Goal: Task Accomplishment & Management: Manage account settings

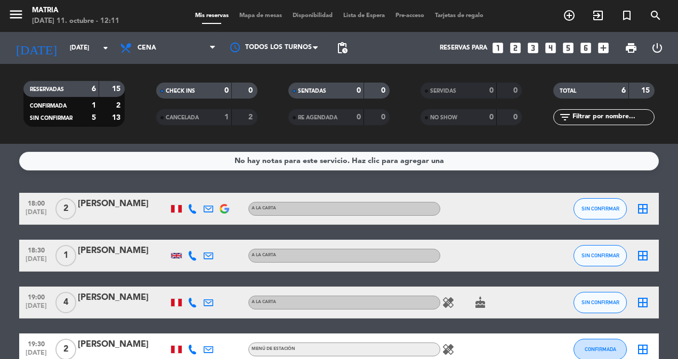
click at [23, 196] on div "18:00 [DATE]" at bounding box center [36, 208] width 34 height 31
click at [13, 192] on div "No hay notas para este servicio. Haz clic para agregar una 18:00 [DATE] Creada:…" at bounding box center [339, 251] width 678 height 215
click at [99, 56] on input "[DATE]" at bounding box center [106, 48] width 84 height 18
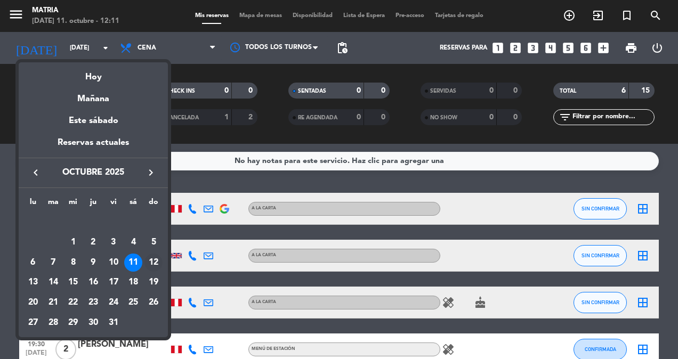
click at [155, 262] on div "12" at bounding box center [153, 263] width 18 height 18
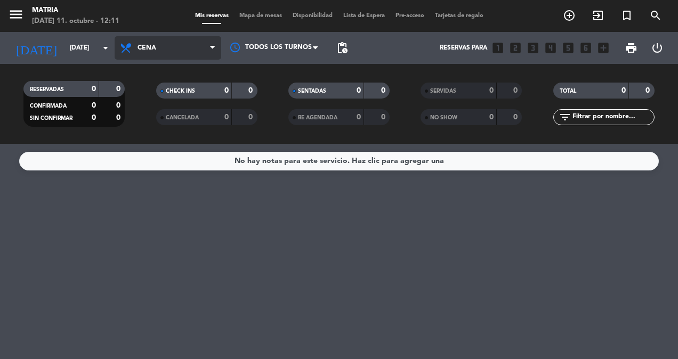
click at [160, 43] on span "Cena" at bounding box center [168, 47] width 107 height 23
click at [149, 96] on div "menu MATRIA [DATE] 11. octubre - 12:11 Mis reservas Mapa de mesas Disponibilida…" at bounding box center [339, 72] width 678 height 144
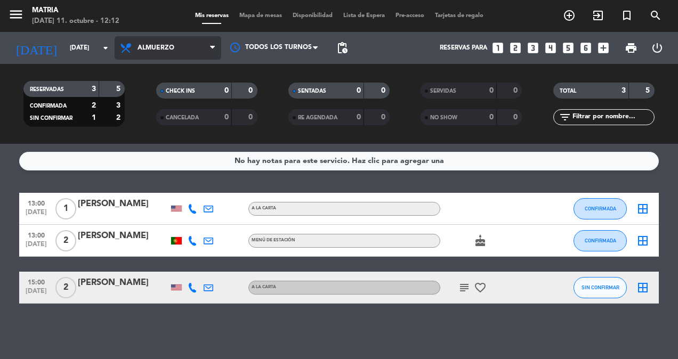
click at [135, 44] on span "Almuerzo" at bounding box center [168, 47] width 107 height 23
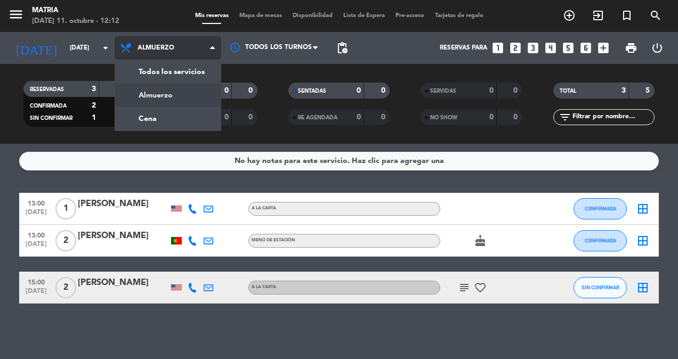
click at [143, 100] on div "menu MATRIA [DATE] 11. octubre - 12:12 Mis reservas Mapa de mesas Disponibilida…" at bounding box center [339, 72] width 678 height 144
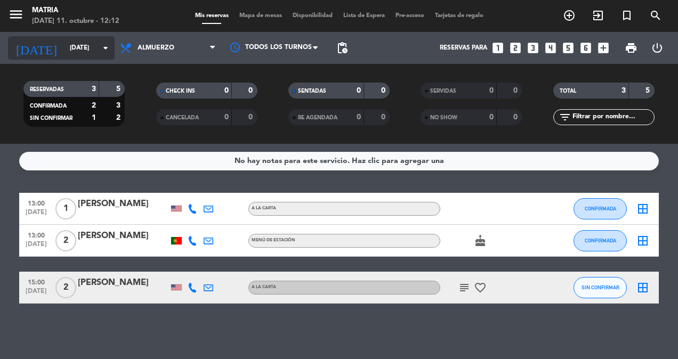
click at [101, 51] on icon "arrow_drop_down" at bounding box center [105, 48] width 13 height 13
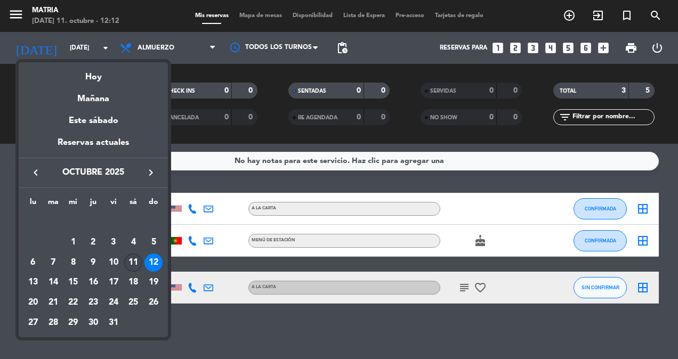
click at [133, 261] on div "11" at bounding box center [133, 263] width 18 height 18
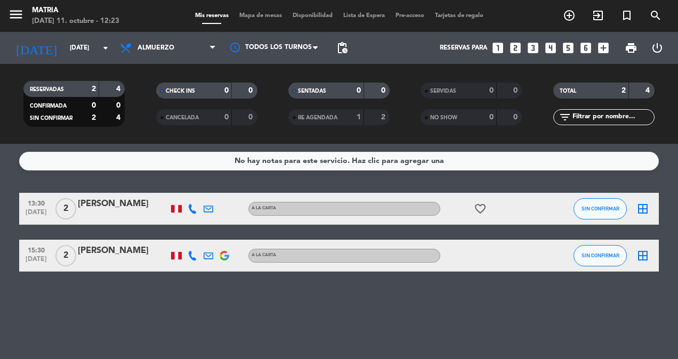
click at [485, 214] on icon "favorite_border" at bounding box center [480, 208] width 13 height 13
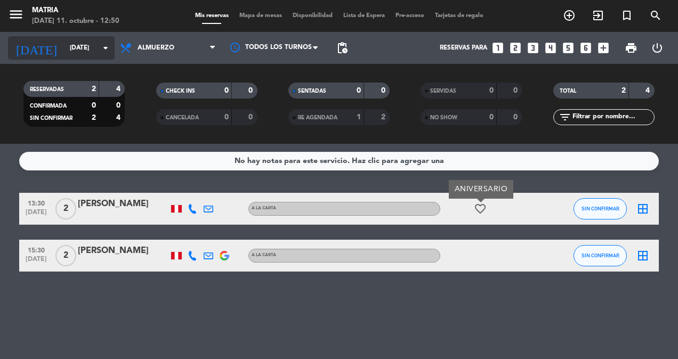
click at [70, 45] on input "[DATE]" at bounding box center [106, 48] width 84 height 18
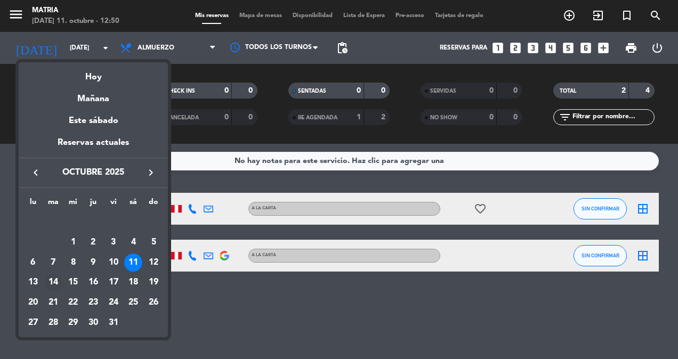
click at [52, 285] on div "14" at bounding box center [53, 282] width 18 height 18
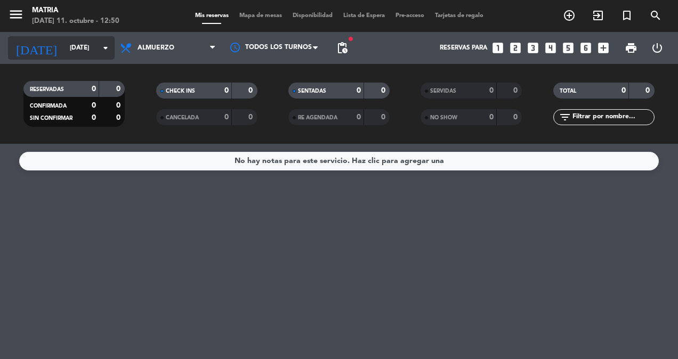
click at [80, 43] on input "[DATE]" at bounding box center [106, 48] width 84 height 18
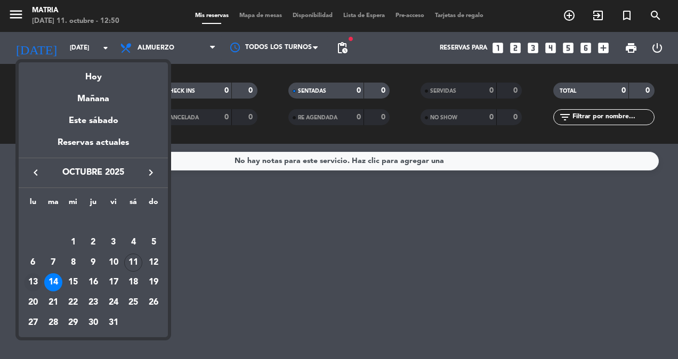
click at [37, 284] on div "13" at bounding box center [33, 282] width 18 height 18
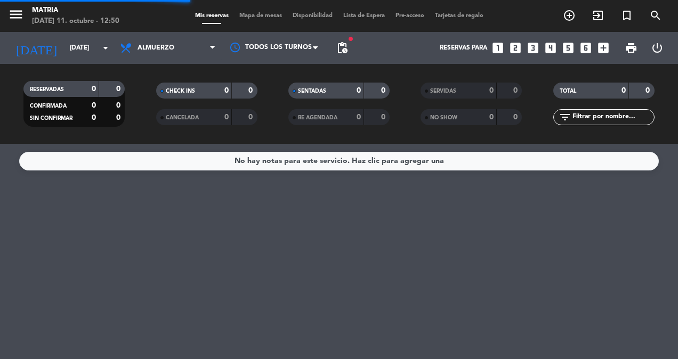
click at [37, 284] on div "No hay notas para este servicio. Haz clic para agregar una" at bounding box center [339, 251] width 678 height 215
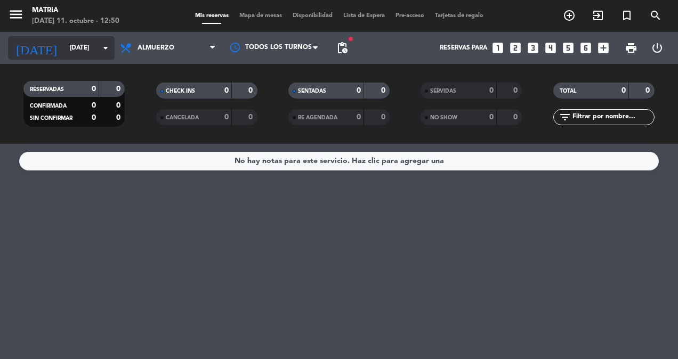
click at [73, 45] on input "[DATE]" at bounding box center [106, 48] width 84 height 18
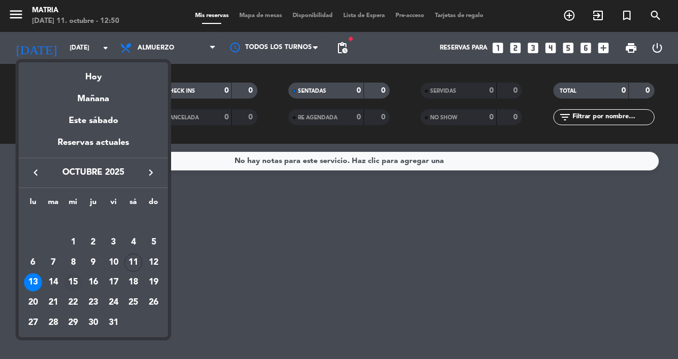
click at [79, 278] on div "15" at bounding box center [73, 282] width 18 height 18
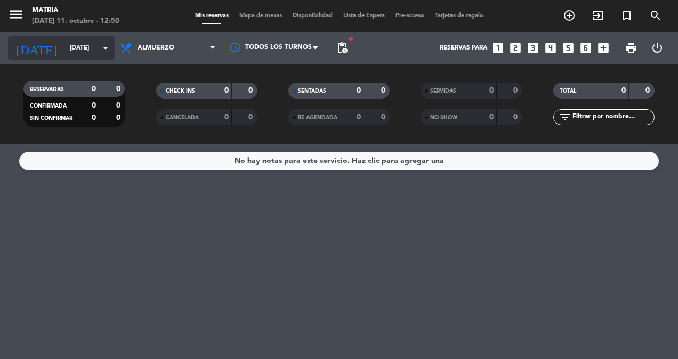
click at [90, 44] on input "[DATE]" at bounding box center [106, 48] width 84 height 18
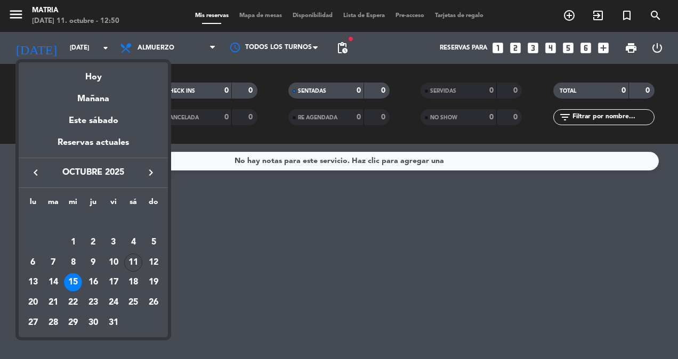
click at [142, 39] on div at bounding box center [339, 179] width 678 height 359
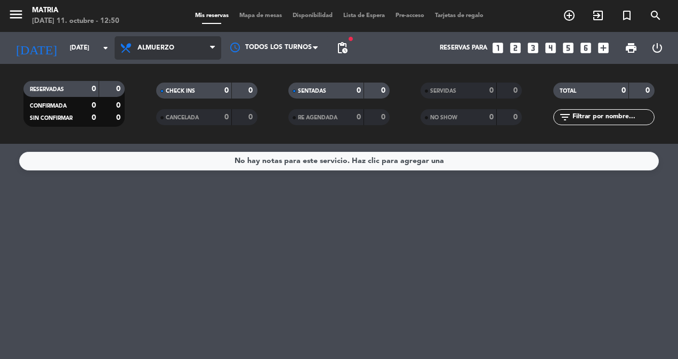
click at [147, 44] on span "Almuerzo" at bounding box center [168, 47] width 107 height 23
click at [158, 115] on div "menu MATRIA [DATE] 11. octubre - 12:50 Mis reservas Mapa de mesas Disponibilida…" at bounding box center [339, 72] width 678 height 144
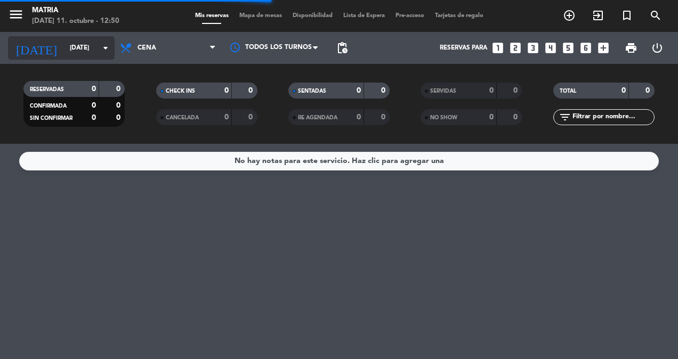
click at [82, 54] on input "[DATE]" at bounding box center [106, 48] width 84 height 18
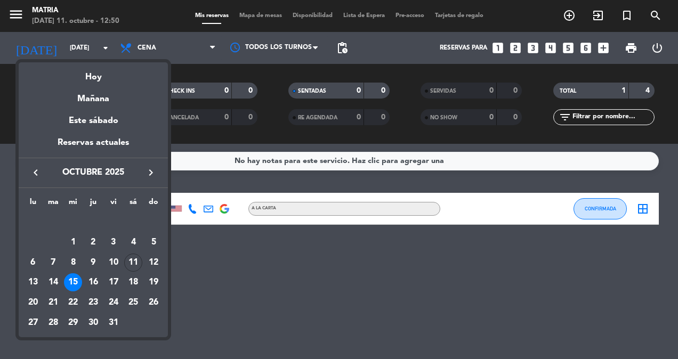
click at [236, 277] on div at bounding box center [339, 179] width 678 height 359
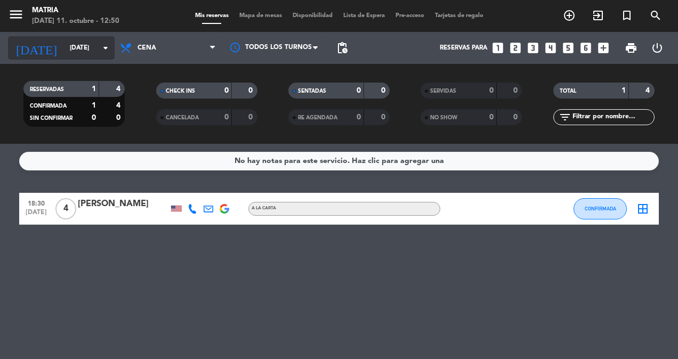
click at [67, 48] on input "[DATE]" at bounding box center [106, 48] width 84 height 18
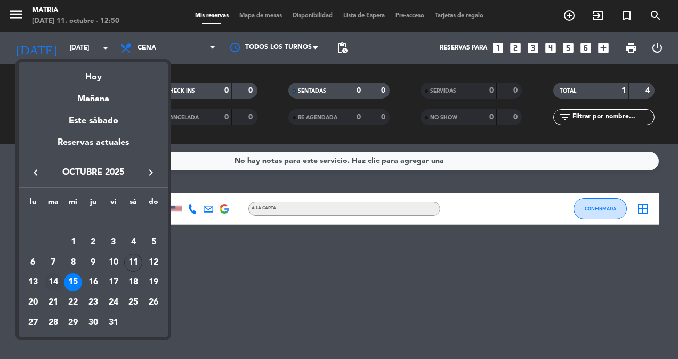
click at [56, 277] on div "14" at bounding box center [53, 282] width 18 height 18
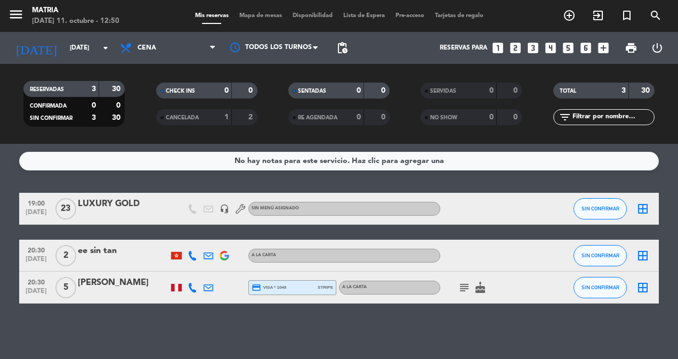
click at [463, 289] on icon "subject" at bounding box center [464, 287] width 13 height 13
click at [476, 289] on icon "cake" at bounding box center [480, 287] width 13 height 13
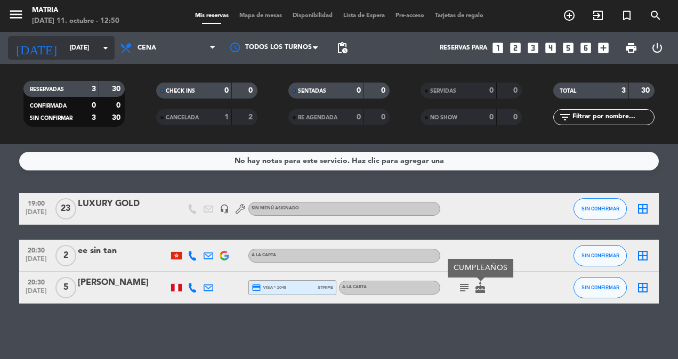
click at [84, 58] on div "[DATE] [DATE] arrow_drop_down" at bounding box center [61, 47] width 107 height 23
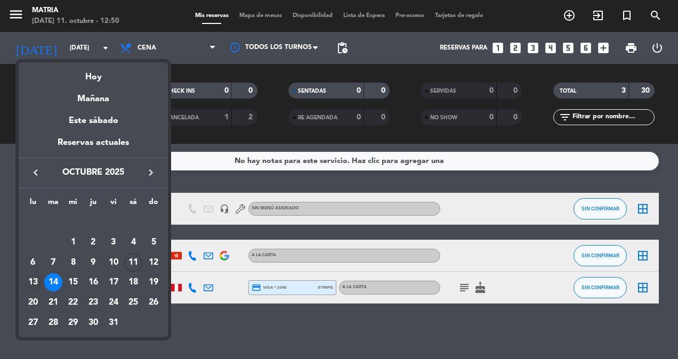
click at [36, 277] on div "13" at bounding box center [33, 282] width 18 height 18
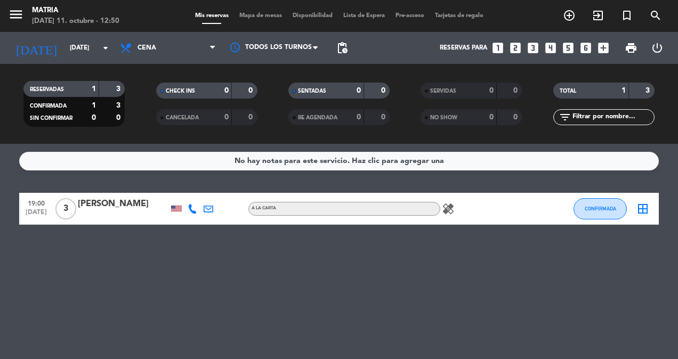
click at [451, 211] on icon "healing" at bounding box center [448, 208] width 13 height 13
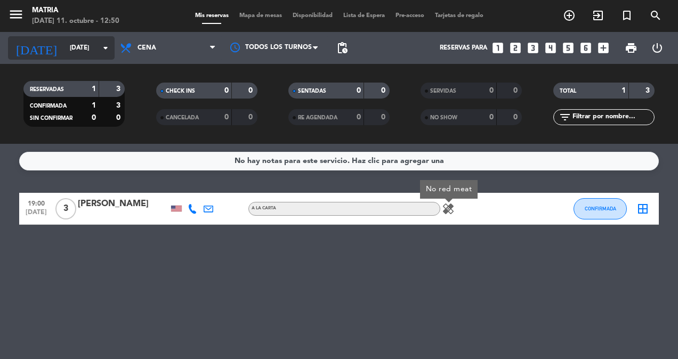
click at [82, 56] on input "[DATE]" at bounding box center [106, 48] width 84 height 18
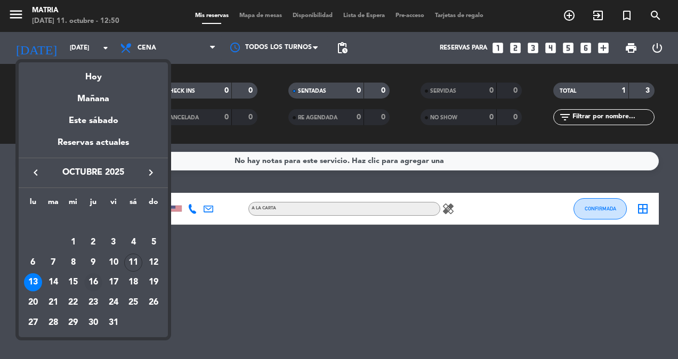
click at [92, 286] on div "16" at bounding box center [93, 282] width 18 height 18
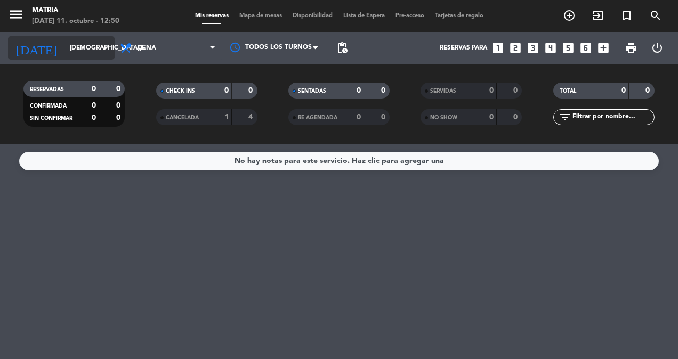
click at [92, 50] on input "[DEMOGRAPHIC_DATA][DATE]" at bounding box center [106, 48] width 84 height 18
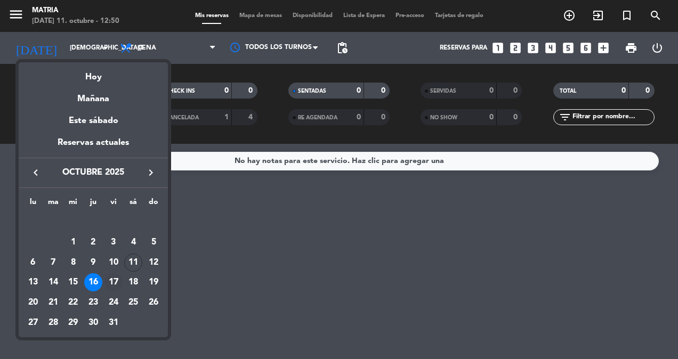
click at [113, 275] on div "17" at bounding box center [113, 282] width 18 height 18
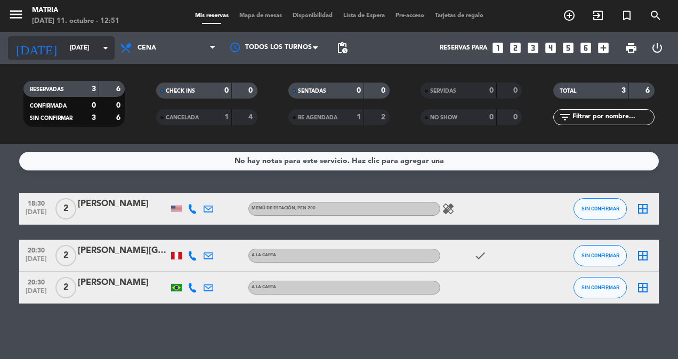
click at [95, 48] on input "[DATE]" at bounding box center [106, 48] width 84 height 18
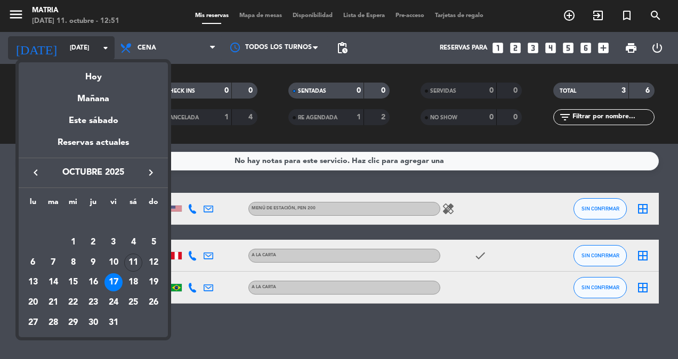
click at [95, 48] on div at bounding box center [339, 179] width 678 height 359
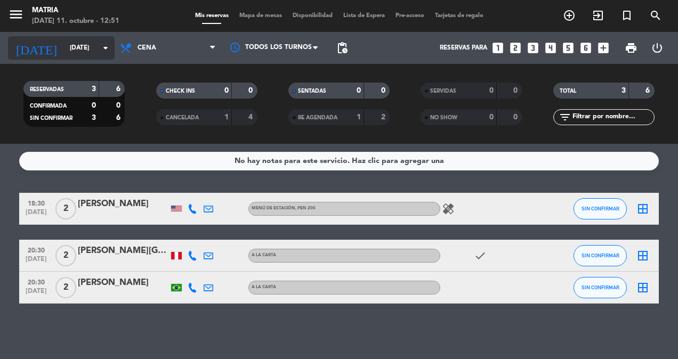
click at [95, 48] on input "[DATE]" at bounding box center [106, 48] width 84 height 18
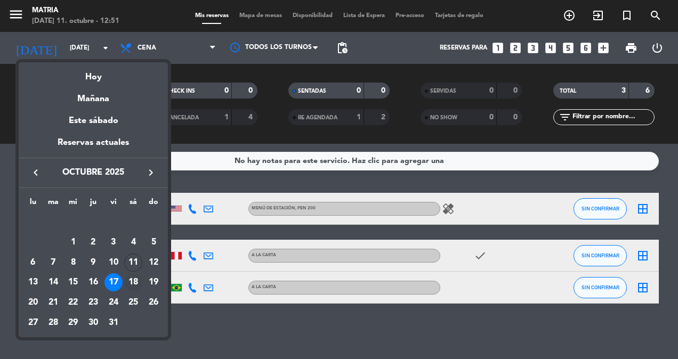
click at [136, 279] on div "18" at bounding box center [133, 282] width 18 height 18
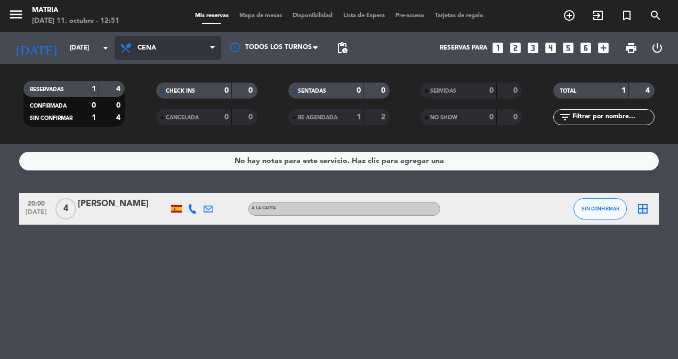
click at [174, 44] on span "Cena" at bounding box center [168, 47] width 107 height 23
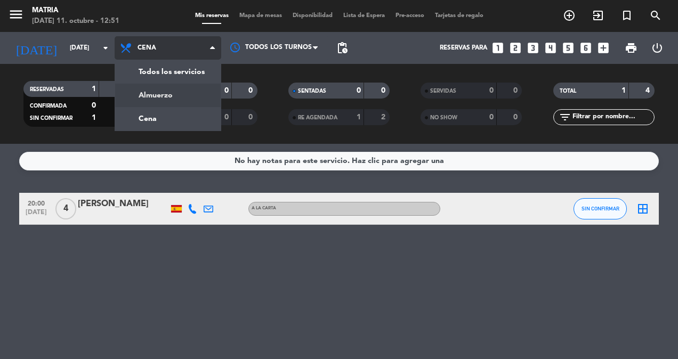
click at [173, 94] on div "menu MATRIA [DATE] 11. octubre - 12:51 Mis reservas Mapa de mesas Disponibilida…" at bounding box center [339, 72] width 678 height 144
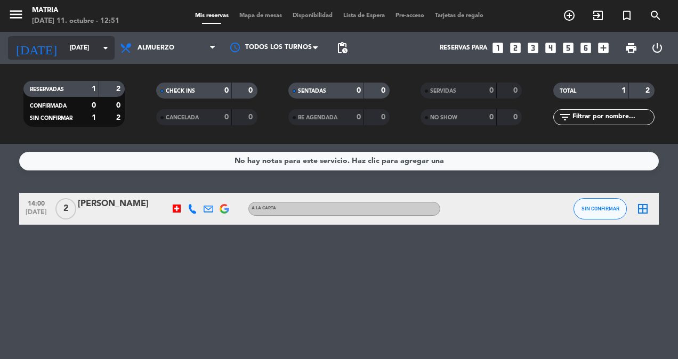
click at [93, 55] on input "[DATE]" at bounding box center [106, 48] width 84 height 18
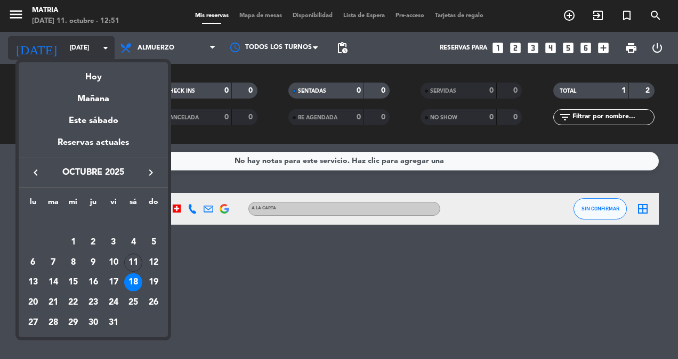
click at [93, 55] on div at bounding box center [339, 179] width 678 height 359
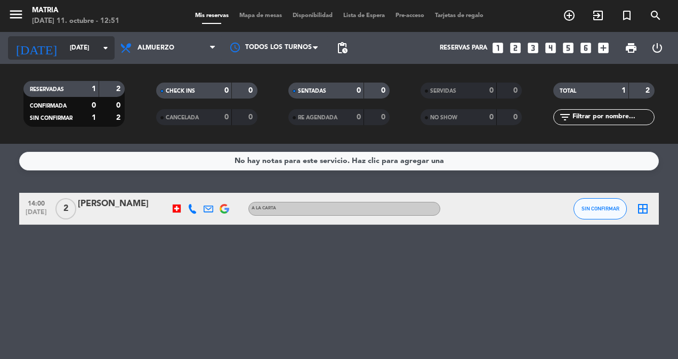
click at [93, 55] on input "[DATE]" at bounding box center [106, 48] width 84 height 18
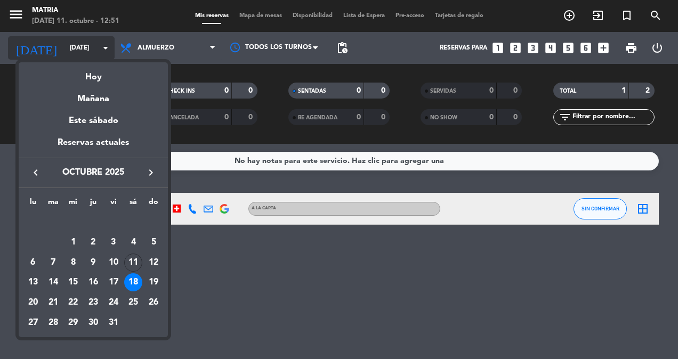
click at [93, 55] on div at bounding box center [339, 179] width 678 height 359
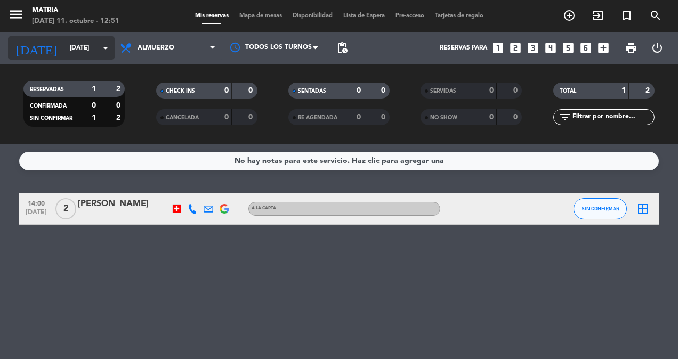
click at [88, 47] on input "[DATE]" at bounding box center [106, 48] width 84 height 18
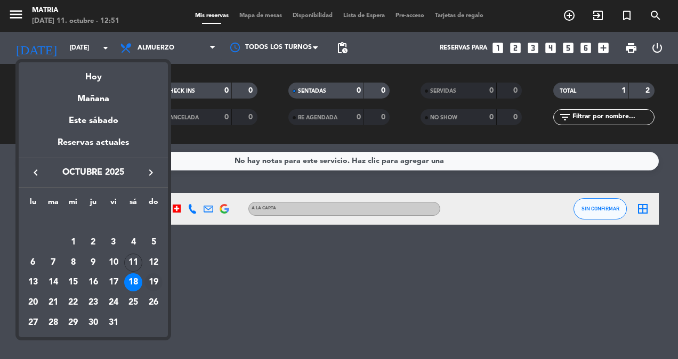
click at [153, 280] on div "19" at bounding box center [153, 282] width 18 height 18
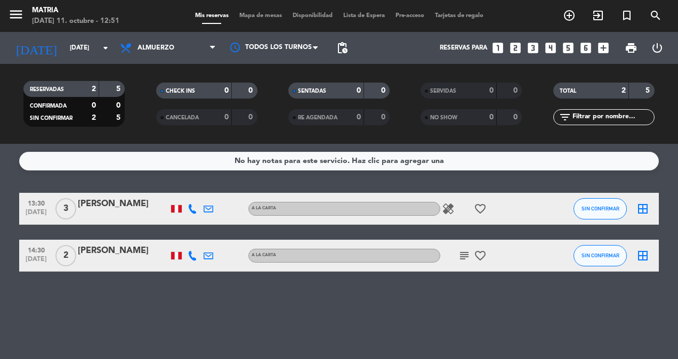
click at [452, 214] on icon "healing" at bounding box center [448, 208] width 13 height 13
click at [484, 210] on icon "favorite_border" at bounding box center [480, 208] width 13 height 13
click at [465, 257] on icon "subject" at bounding box center [464, 255] width 13 height 13
click at [479, 258] on icon "favorite_border" at bounding box center [480, 255] width 13 height 13
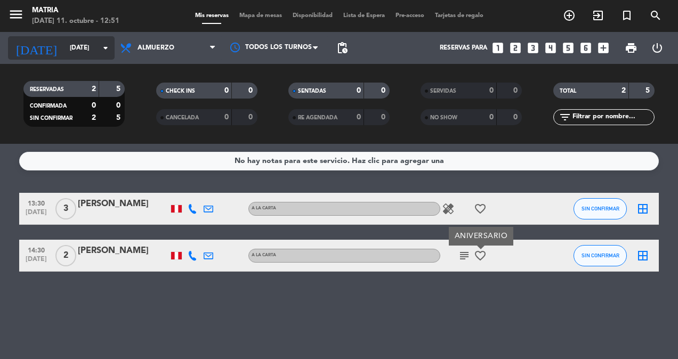
click at [87, 52] on input "[DATE]" at bounding box center [106, 48] width 84 height 18
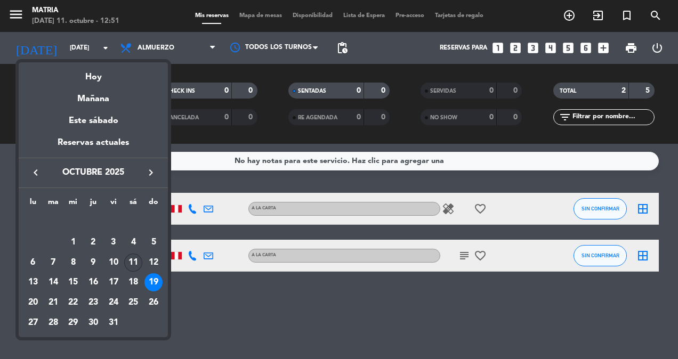
click at [137, 262] on div "11" at bounding box center [133, 263] width 18 height 18
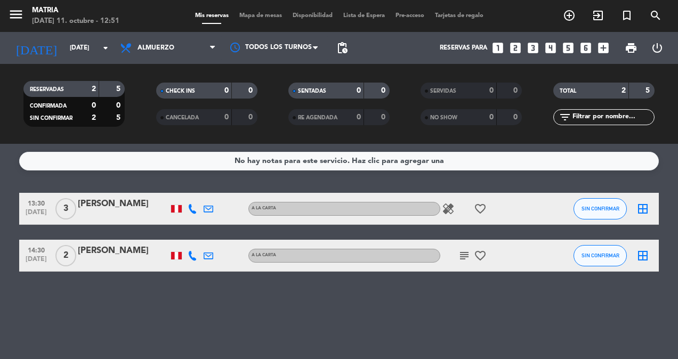
type input "[DATE]"
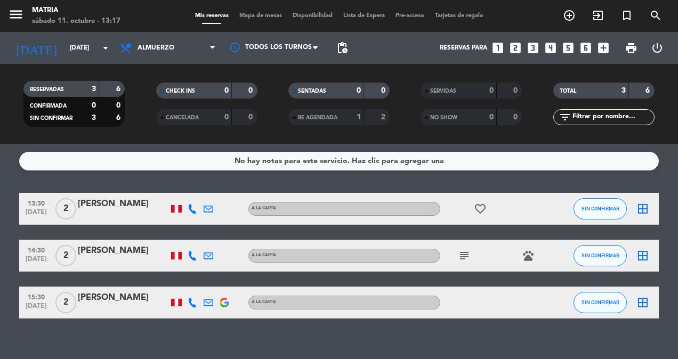
click at [480, 256] on div "subject pets" at bounding box center [488, 255] width 96 height 31
click at [469, 257] on icon "subject" at bounding box center [464, 255] width 13 height 13
